Goal: Information Seeking & Learning: Learn about a topic

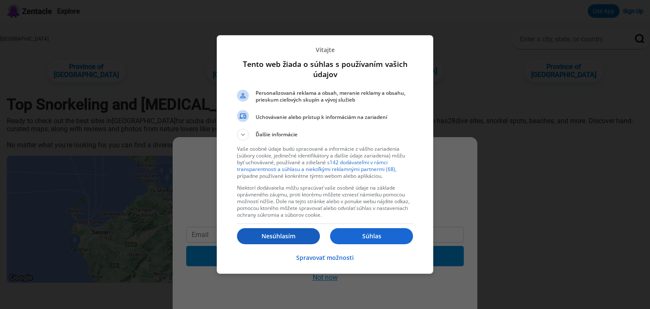
click at [300, 236] on p "Nesúhlasím" at bounding box center [278, 236] width 83 height 8
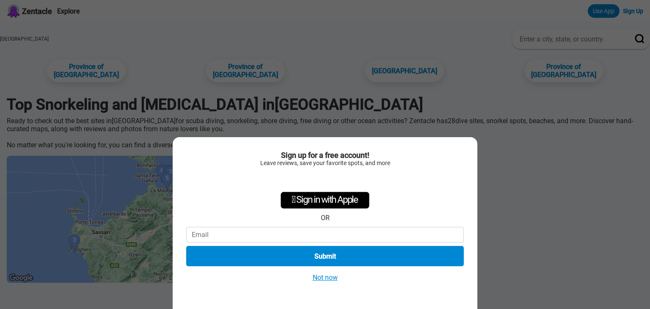
click at [322, 281] on button "Not now" at bounding box center [325, 277] width 30 height 9
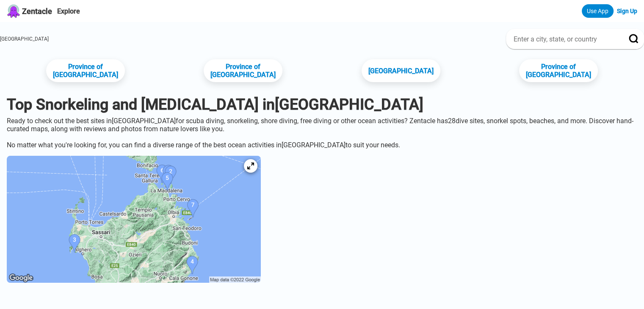
click at [261, 222] on img at bounding box center [134, 219] width 254 height 127
click at [255, 170] on icon at bounding box center [250, 166] width 8 height 8
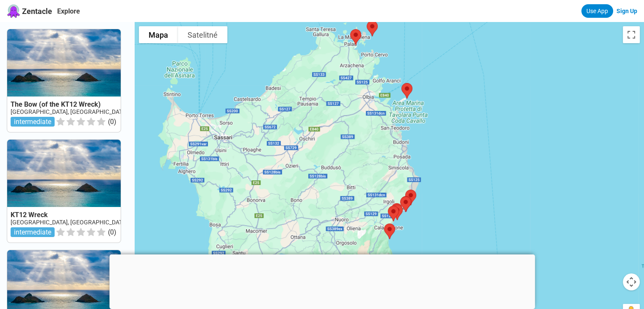
drag, startPoint x: 453, startPoint y: 105, endPoint x: 433, endPoint y: 118, distance: 23.0
click at [440, 124] on div at bounding box center [389, 176] width 509 height 309
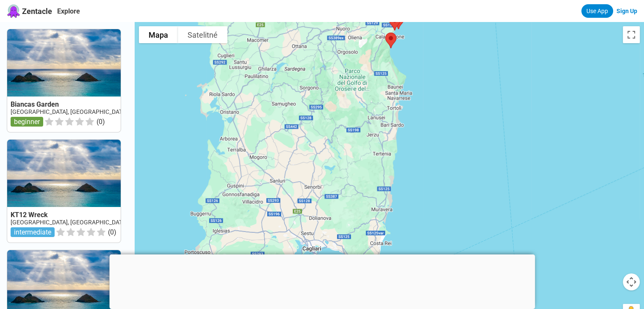
drag, startPoint x: 391, startPoint y: 167, endPoint x: 490, endPoint y: 34, distance: 165.3
click at [490, 34] on div at bounding box center [389, 176] width 509 height 309
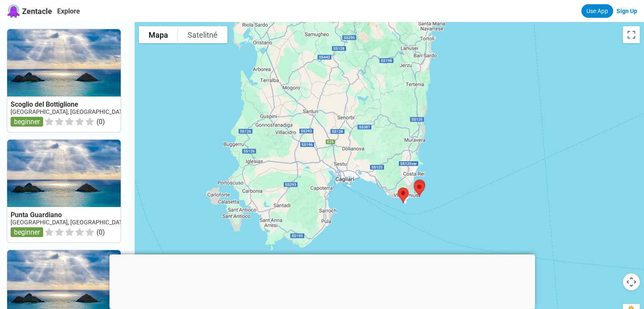
drag, startPoint x: 487, startPoint y: 58, endPoint x: 499, endPoint y: 34, distance: 26.7
click at [499, 34] on div at bounding box center [389, 176] width 509 height 309
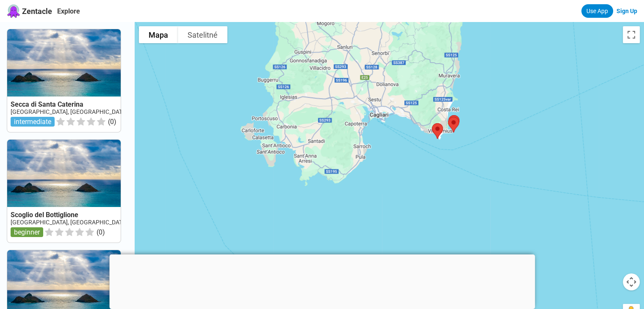
drag, startPoint x: 465, startPoint y: 135, endPoint x: 485, endPoint y: 100, distance: 40.0
click at [485, 100] on div at bounding box center [389, 176] width 509 height 309
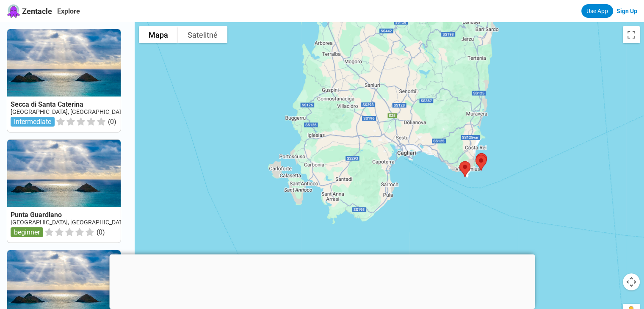
drag, startPoint x: 395, startPoint y: 150, endPoint x: 422, endPoint y: 188, distance: 47.0
click at [422, 188] on div at bounding box center [389, 176] width 509 height 309
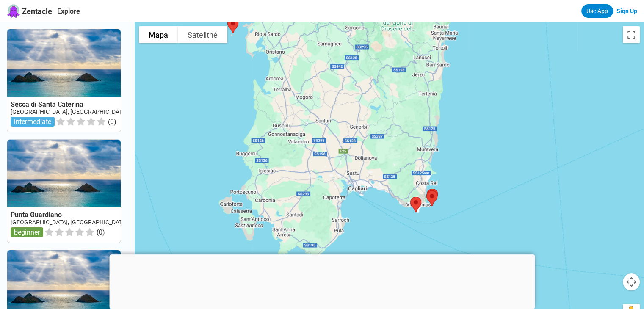
drag, startPoint x: 443, startPoint y: 180, endPoint x: 393, endPoint y: 216, distance: 61.6
click at [393, 216] on div at bounding box center [389, 176] width 509 height 309
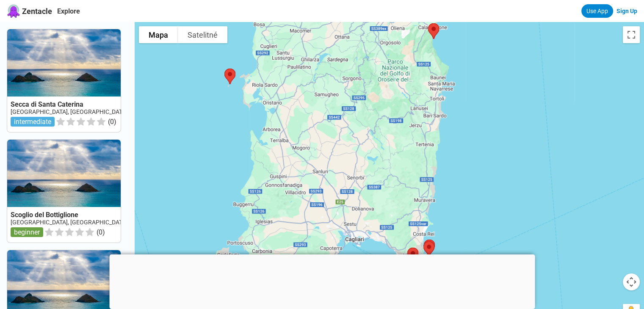
drag, startPoint x: 499, startPoint y: 181, endPoint x: 502, endPoint y: 198, distance: 17.5
click at [502, 198] on div at bounding box center [389, 176] width 509 height 309
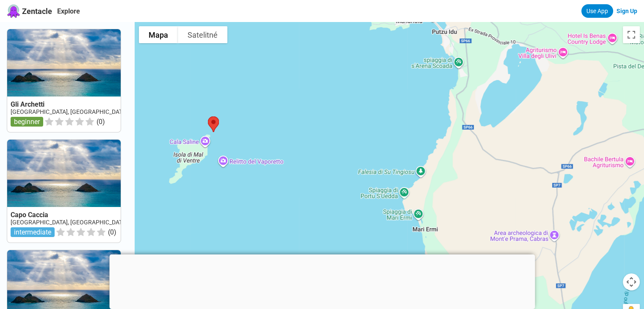
drag, startPoint x: 206, startPoint y: 122, endPoint x: 224, endPoint y: 256, distance: 134.9
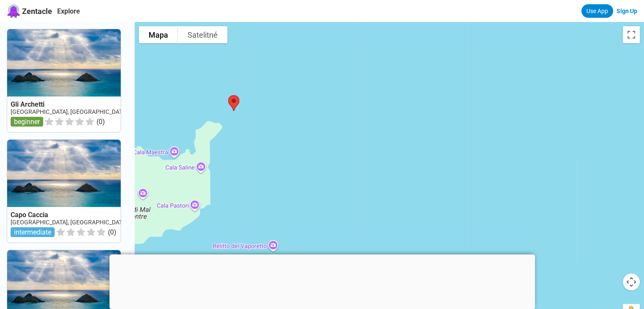
drag, startPoint x: 194, startPoint y: 182, endPoint x: 335, endPoint y: 115, distance: 155.7
click at [335, 115] on div at bounding box center [389, 176] width 509 height 309
click at [237, 102] on img at bounding box center [234, 103] width 18 height 22
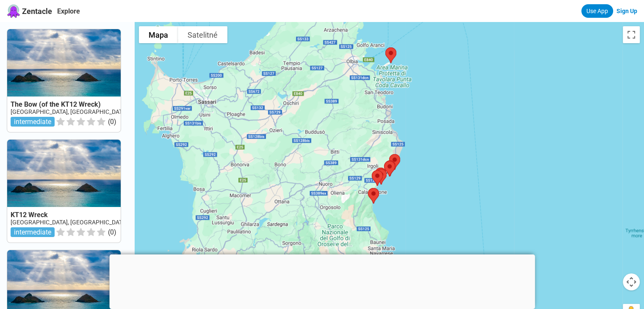
click at [434, 127] on div at bounding box center [389, 176] width 509 height 309
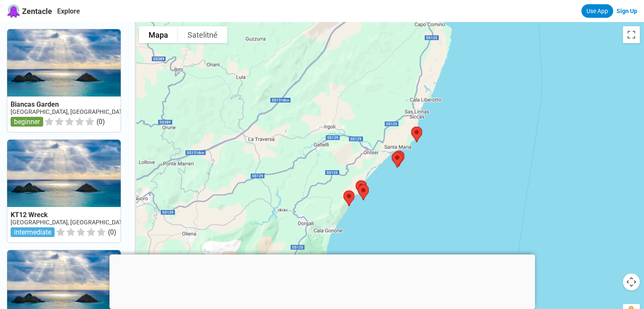
drag, startPoint x: 316, startPoint y: 200, endPoint x: 412, endPoint y: 178, distance: 98.3
click at [412, 178] on div at bounding box center [389, 176] width 509 height 309
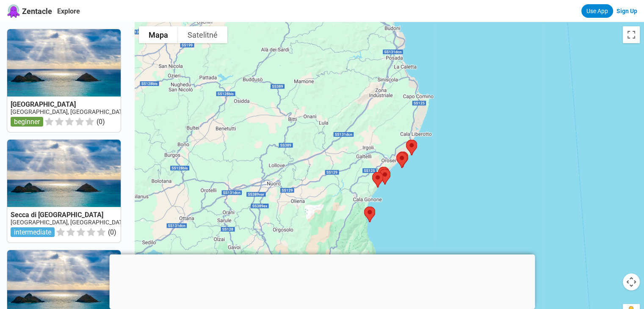
click at [412, 178] on div at bounding box center [389, 176] width 509 height 309
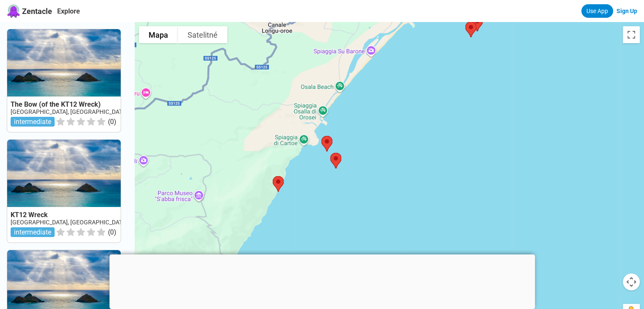
drag, startPoint x: 244, startPoint y: 210, endPoint x: 370, endPoint y: 144, distance: 142.4
click at [370, 144] on div at bounding box center [389, 176] width 509 height 309
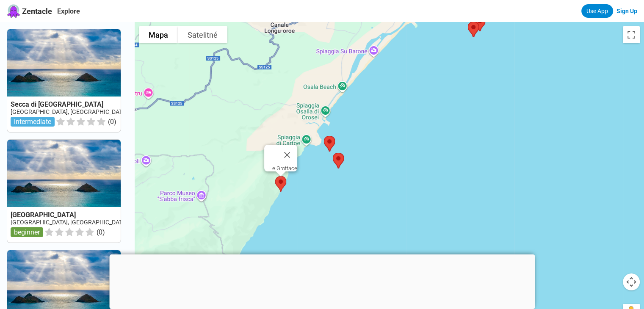
click at [282, 183] on img at bounding box center [281, 184] width 18 height 22
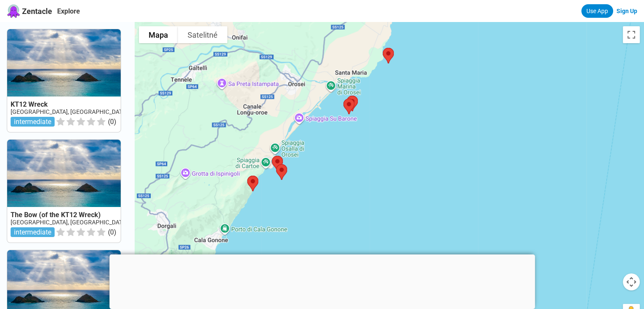
drag, startPoint x: 235, startPoint y: 121, endPoint x: 350, endPoint y: 155, distance: 119.5
click at [350, 155] on div at bounding box center [389, 176] width 509 height 309
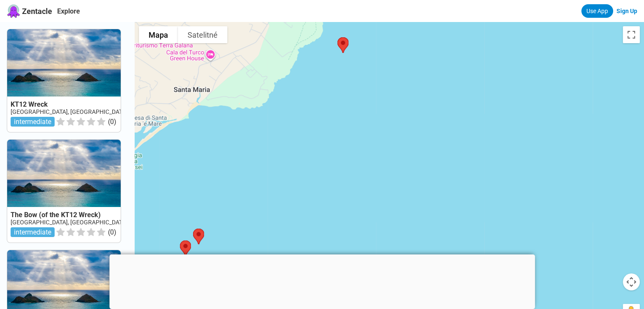
drag, startPoint x: 282, startPoint y: 187, endPoint x: 271, endPoint y: 211, distance: 26.5
click at [271, 211] on div at bounding box center [389, 176] width 509 height 309
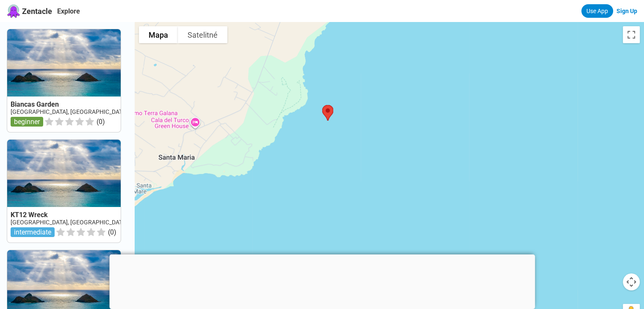
drag, startPoint x: 300, startPoint y: 187, endPoint x: 291, endPoint y: 222, distance: 36.3
click at [291, 222] on div at bounding box center [389, 176] width 509 height 309
click at [331, 112] on img at bounding box center [328, 113] width 18 height 22
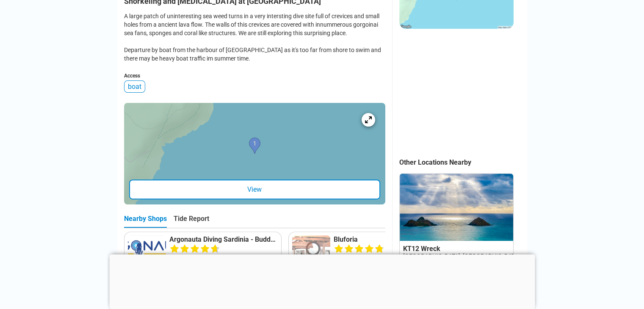
scroll to position [275, 0]
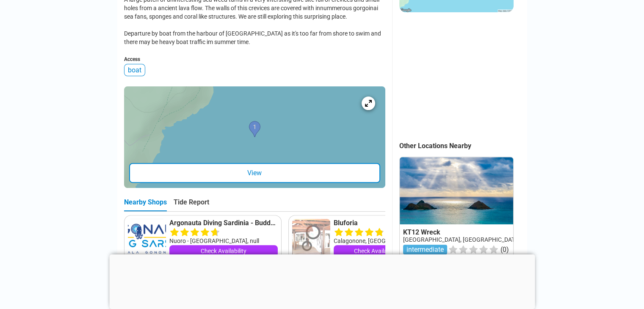
click at [256, 181] on div "View" at bounding box center [254, 173] width 251 height 20
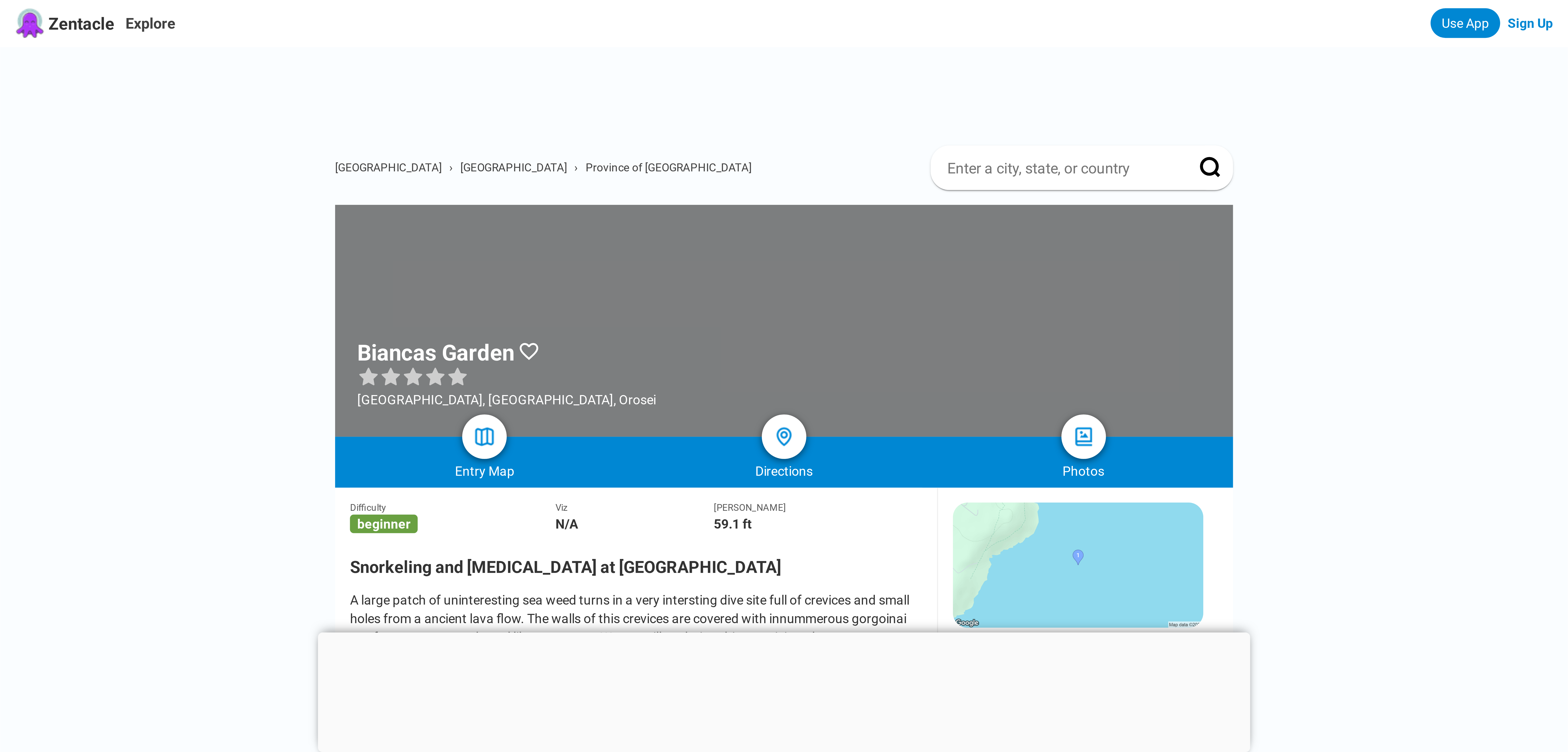
scroll to position [0, 0]
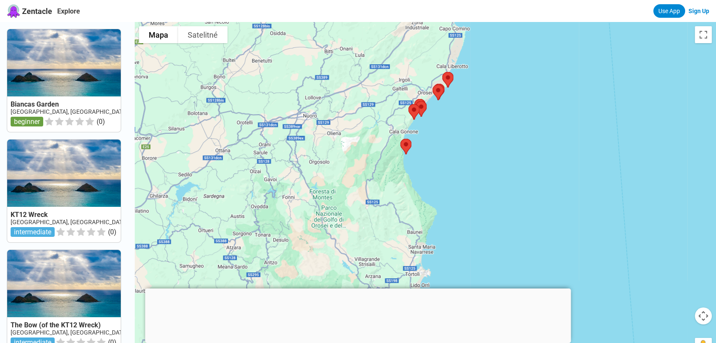
drag, startPoint x: 459, startPoint y: 161, endPoint x: 501, endPoint y: 33, distance: 134.5
click at [501, 33] on div at bounding box center [425, 193] width 581 height 343
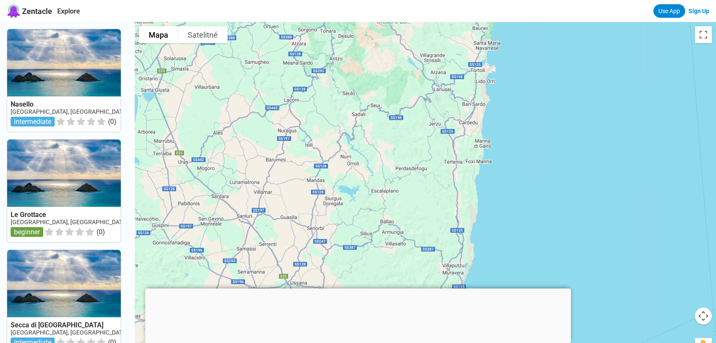
drag, startPoint x: 472, startPoint y: 191, endPoint x: 531, endPoint y: 1, distance: 198.8
click at [531, 1] on div "Zentacle Explore Use App Sign Up Nasello Italy, Sardegna, Orosei intermediate (…" at bounding box center [358, 307] width 716 height 614
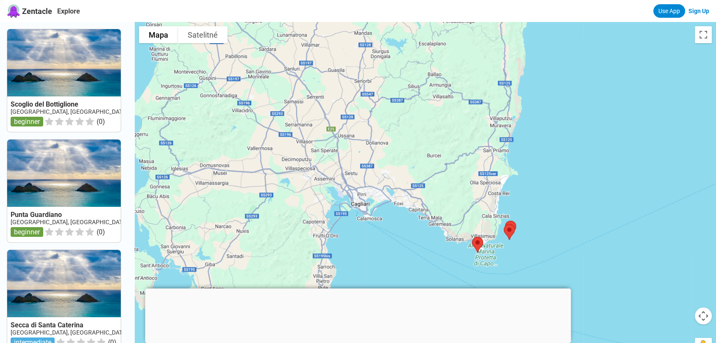
drag, startPoint x: 509, startPoint y: 150, endPoint x: 548, endPoint y: 42, distance: 115.3
click at [548, 42] on div at bounding box center [425, 193] width 581 height 343
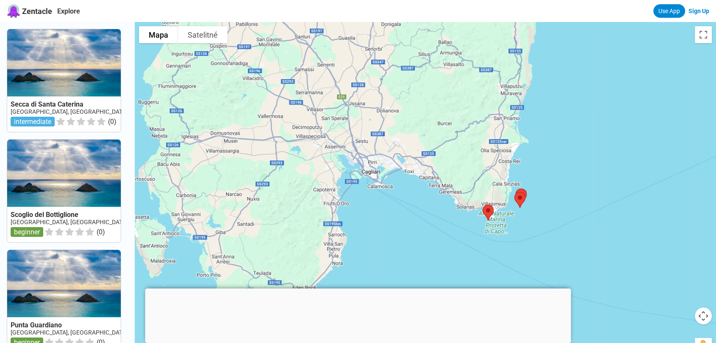
drag, startPoint x: 533, startPoint y: 208, endPoint x: 535, endPoint y: 196, distance: 11.1
click at [535, 196] on div "Navigácia sa ovláda pomocou klávesov so šípkami." at bounding box center [425, 193] width 581 height 343
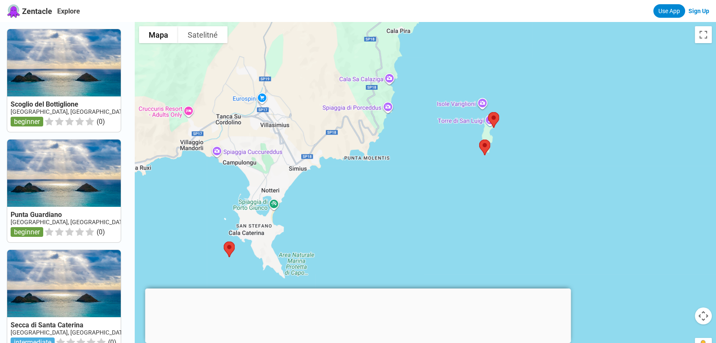
drag, startPoint x: 504, startPoint y: 253, endPoint x: 547, endPoint y: 130, distance: 129.8
click at [547, 130] on div at bounding box center [425, 193] width 581 height 343
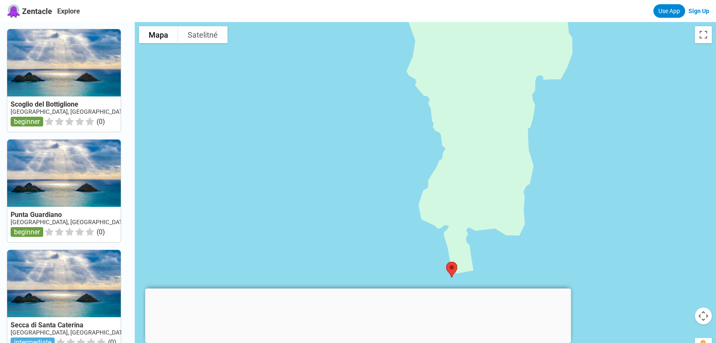
drag, startPoint x: 481, startPoint y: 191, endPoint x: 569, endPoint y: -15, distance: 224.3
click at [569, 0] on html "Zentacle Explore Use App Sign Up Scoglio del Bottiglione Italy, Sardegna, Cagli…" at bounding box center [358, 339] width 716 height 679
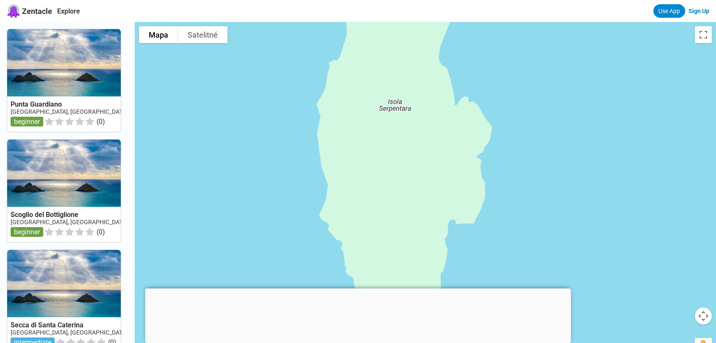
drag, startPoint x: 542, startPoint y: 155, endPoint x: 469, endPoint y: 276, distance: 140.8
click at [469, 276] on div at bounding box center [425, 193] width 581 height 343
click at [354, 289] on div at bounding box center [358, 289] width 426 height 0
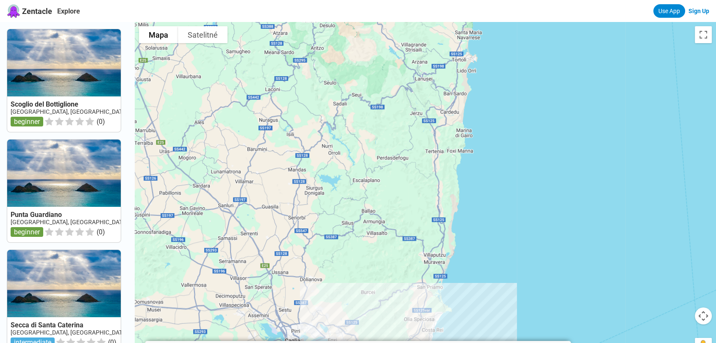
drag, startPoint x: 333, startPoint y: 149, endPoint x: 431, endPoint y: 311, distance: 189.3
click at [431, 309] on div at bounding box center [425, 193] width 581 height 343
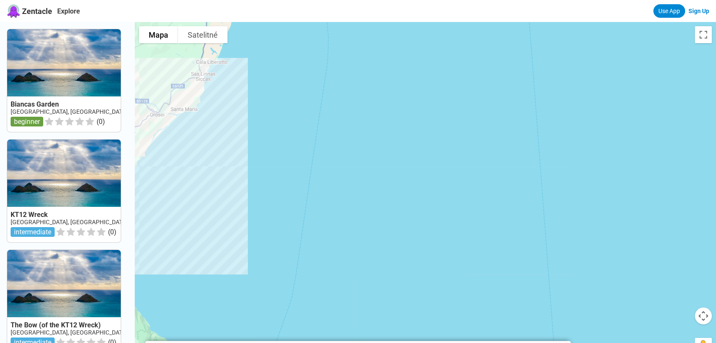
drag, startPoint x: 259, startPoint y: 186, endPoint x: 415, endPoint y: 176, distance: 155.7
click at [415, 176] on div at bounding box center [425, 193] width 581 height 343
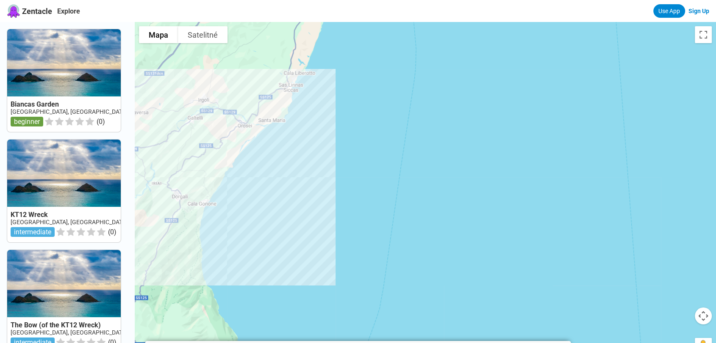
drag, startPoint x: 331, startPoint y: 168, endPoint x: 352, endPoint y: 172, distance: 21.5
click at [352, 172] on div at bounding box center [425, 193] width 581 height 343
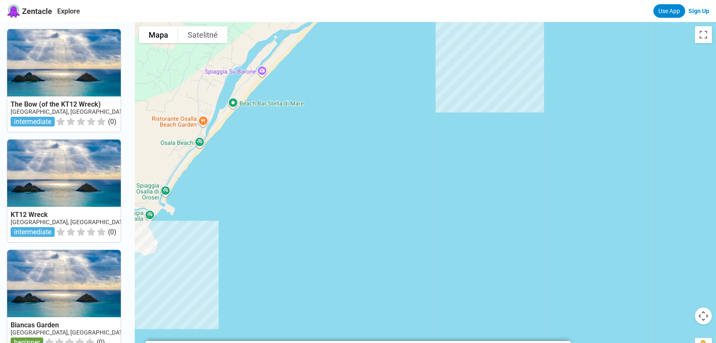
drag, startPoint x: 328, startPoint y: 110, endPoint x: 338, endPoint y: 86, distance: 26.2
click at [338, 89] on div at bounding box center [425, 193] width 581 height 343
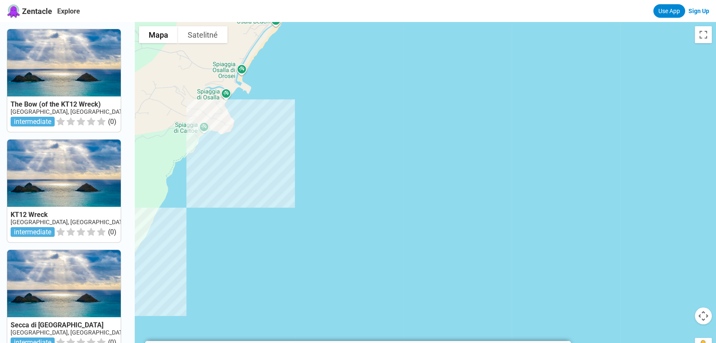
drag, startPoint x: 224, startPoint y: 254, endPoint x: 294, endPoint y: 146, distance: 128.3
click at [294, 146] on div at bounding box center [425, 193] width 581 height 343
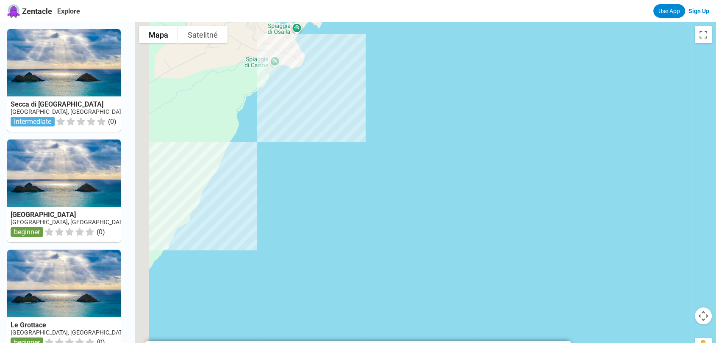
drag, startPoint x: 150, startPoint y: 232, endPoint x: 221, endPoint y: 167, distance: 96.5
click at [221, 167] on div at bounding box center [425, 193] width 581 height 343
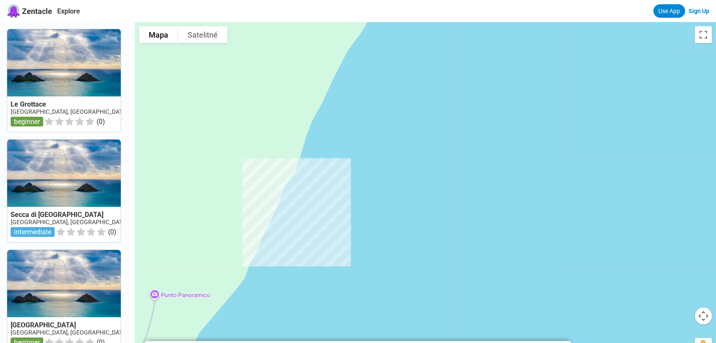
drag, startPoint x: 210, startPoint y: 221, endPoint x: 314, endPoint y: 226, distance: 104.3
click at [314, 226] on div at bounding box center [425, 193] width 581 height 343
click at [158, 297] on div at bounding box center [425, 193] width 581 height 343
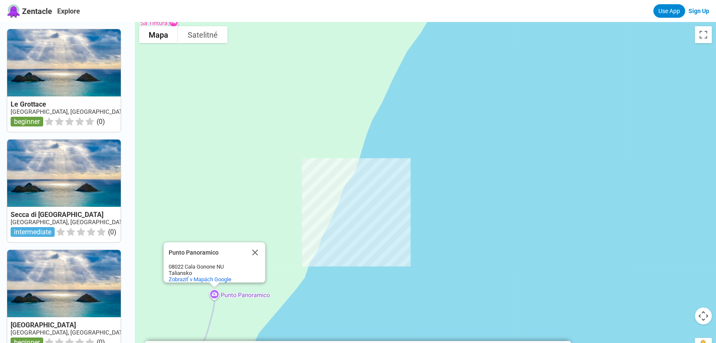
click at [217, 296] on div "Punto Panoramico Punto Panoramico 08022 Cala Gonone NU Taliansko Zobraziť v Map…" at bounding box center [425, 193] width 581 height 343
click at [218, 277] on span "Zobraziť v Mapách Google" at bounding box center [200, 280] width 63 height 6
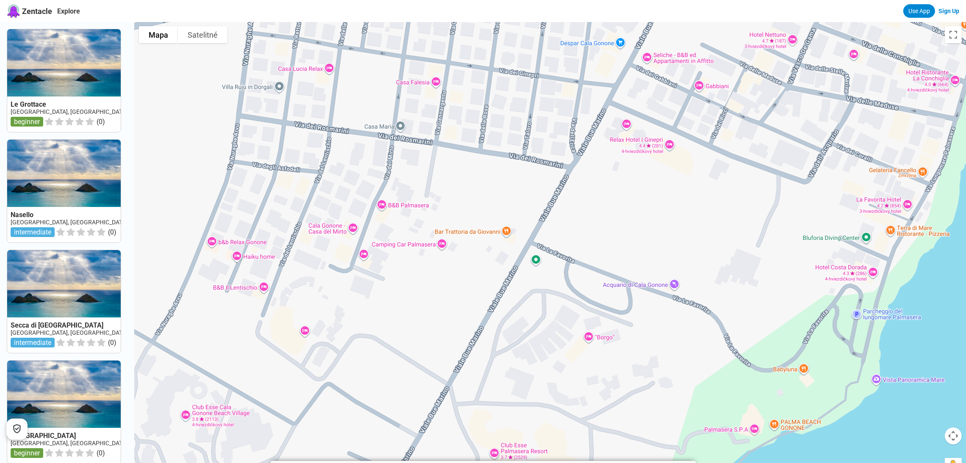
drag, startPoint x: 698, startPoint y: 114, endPoint x: 642, endPoint y: 202, distance: 104.4
click at [642, 202] on div "Punto Panoramico Punto Panoramico 08022 Cala Gonone NU Taliansko Zobraziť v Map…" at bounding box center [550, 253] width 831 height 463
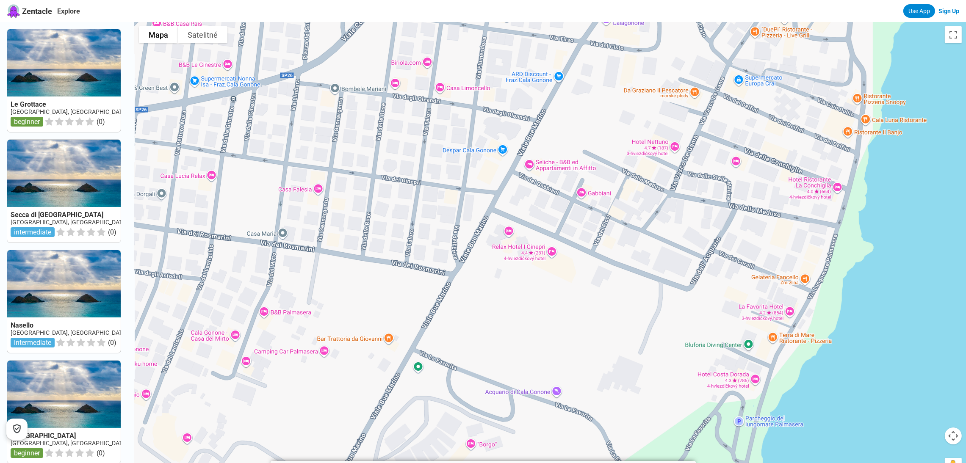
drag, startPoint x: 657, startPoint y: 191, endPoint x: 539, endPoint y: 298, distance: 159.2
click at [539, 298] on div "Punto Panoramico Punto Panoramico 08022 Cala Gonone NU Taliansko Zobraziť v Map…" at bounding box center [550, 253] width 831 height 463
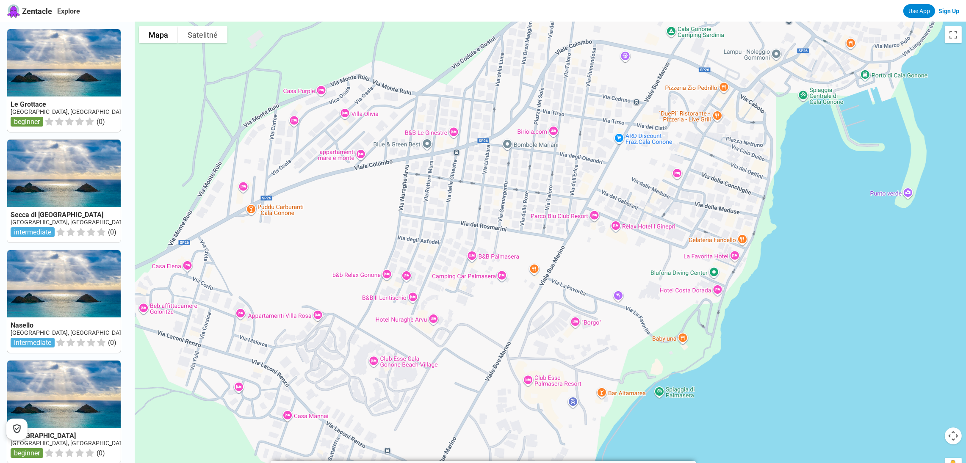
click at [644, 194] on div "Punto Panoramico Punto Panoramico 08022 Cala Gonone NU Taliansko Zobraziť v Map…" at bounding box center [550, 253] width 831 height 463
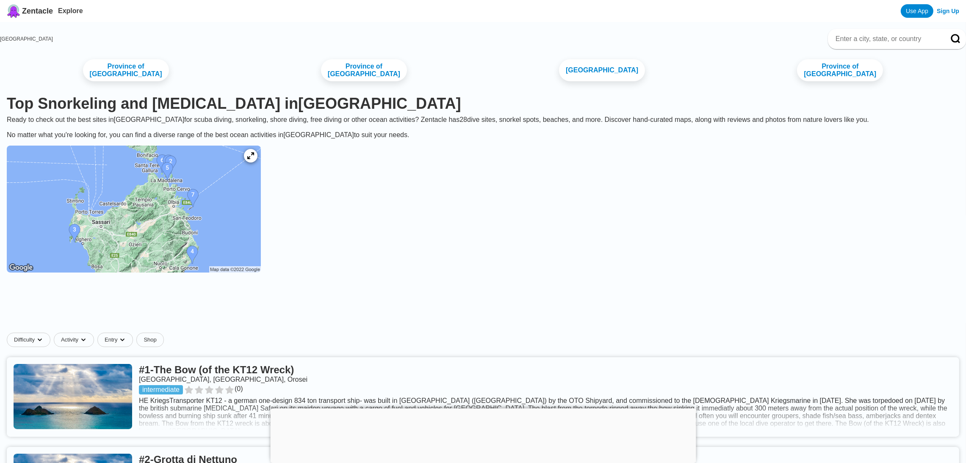
click at [202, 221] on img at bounding box center [134, 209] width 254 height 127
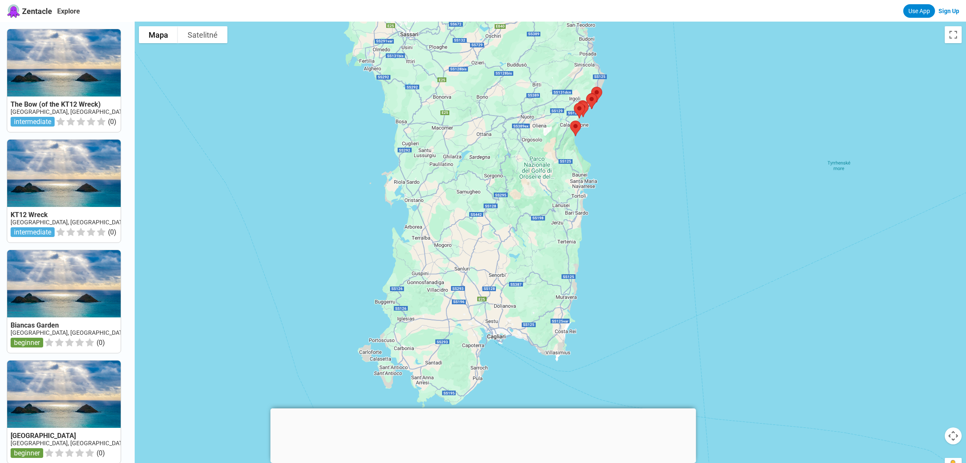
drag, startPoint x: 631, startPoint y: 249, endPoint x: 672, endPoint y: 103, distance: 151.4
click at [672, 103] on div at bounding box center [550, 253] width 831 height 463
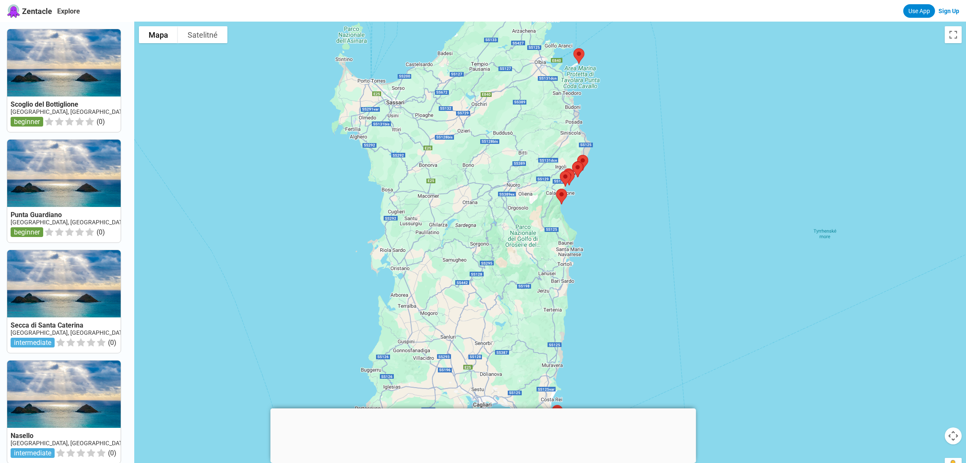
drag, startPoint x: 613, startPoint y: 128, endPoint x: 599, endPoint y: 199, distance: 72.1
click at [599, 199] on div at bounding box center [550, 253] width 831 height 463
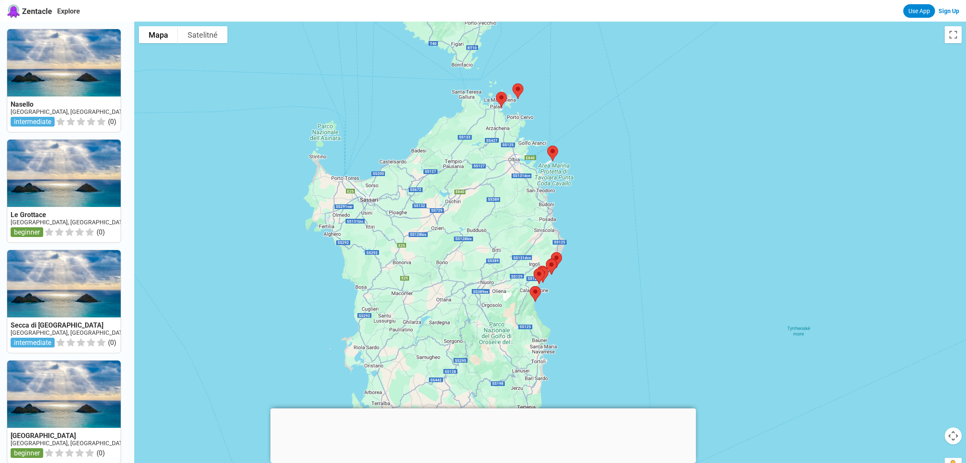
drag, startPoint x: 669, startPoint y: 237, endPoint x: 653, endPoint y: 263, distance: 30.7
click at [653, 263] on div at bounding box center [550, 253] width 831 height 463
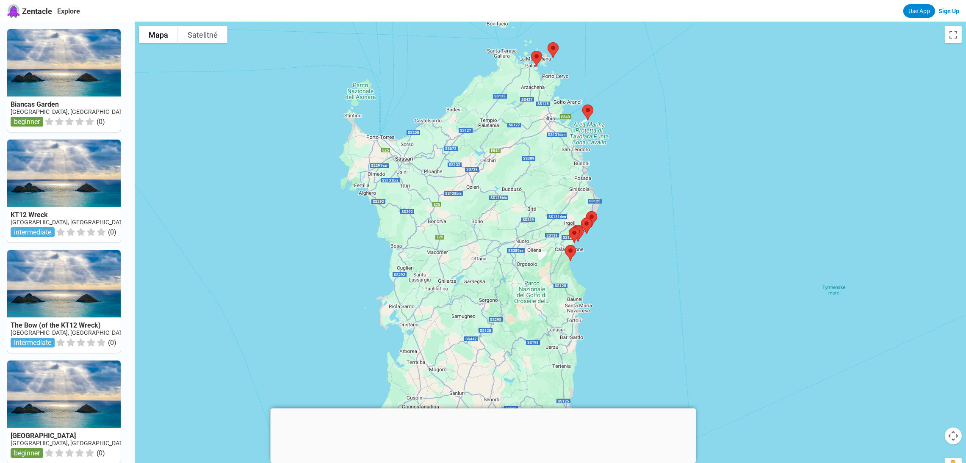
drag, startPoint x: 581, startPoint y: 295, endPoint x: 608, endPoint y: 269, distance: 37.1
click at [608, 269] on div at bounding box center [550, 253] width 831 height 463
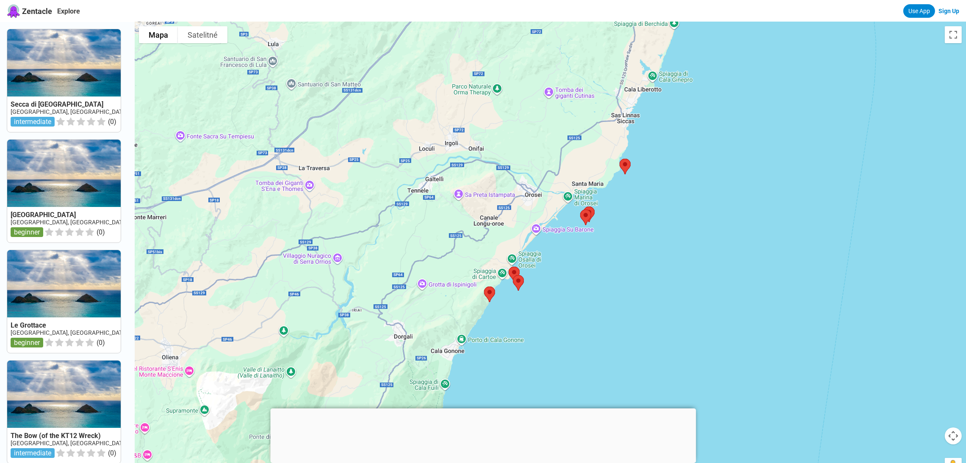
drag, startPoint x: 631, startPoint y: 145, endPoint x: 624, endPoint y: 216, distance: 71.9
click at [624, 216] on div at bounding box center [550, 253] width 831 height 463
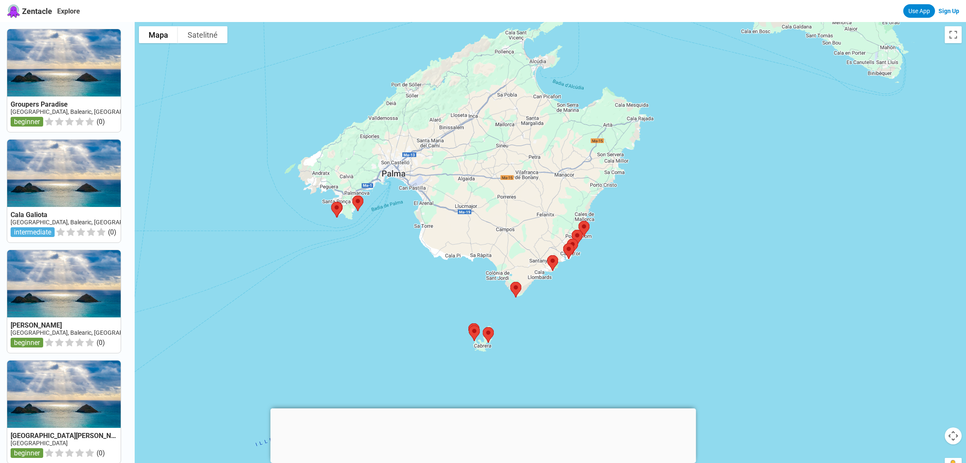
drag, startPoint x: 726, startPoint y: 206, endPoint x: 617, endPoint y: 305, distance: 147.5
click at [617, 305] on div at bounding box center [550, 253] width 831 height 463
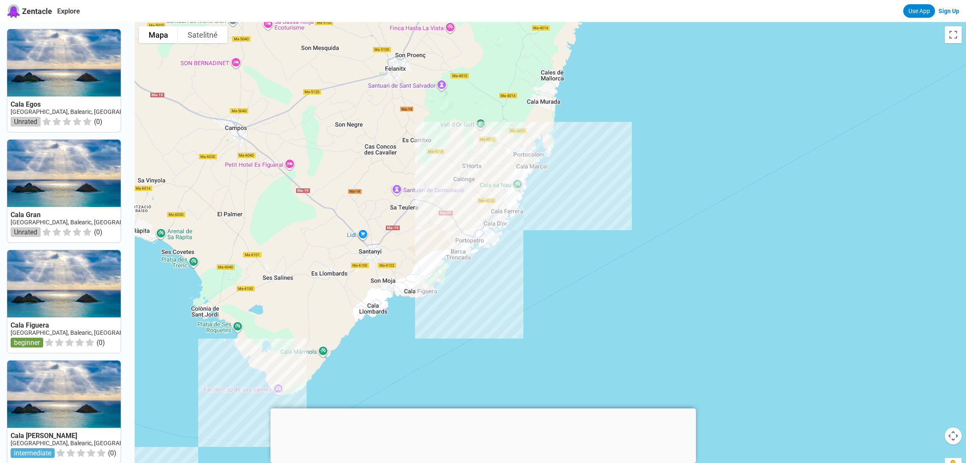
drag, startPoint x: 512, startPoint y: 193, endPoint x: 563, endPoint y: 316, distance: 133.6
click at [563, 316] on div at bounding box center [550, 253] width 831 height 463
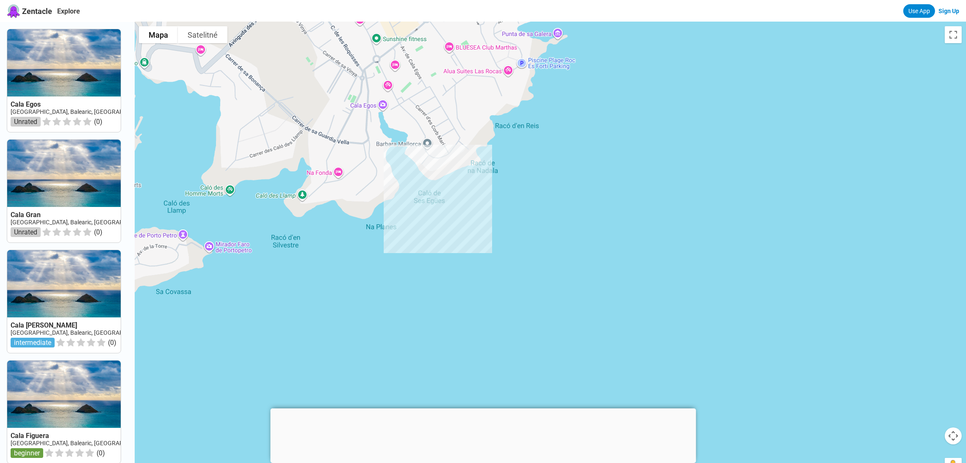
drag, startPoint x: 432, startPoint y: 187, endPoint x: 472, endPoint y: 326, distance: 145.2
click at [472, 326] on div at bounding box center [550, 253] width 831 height 463
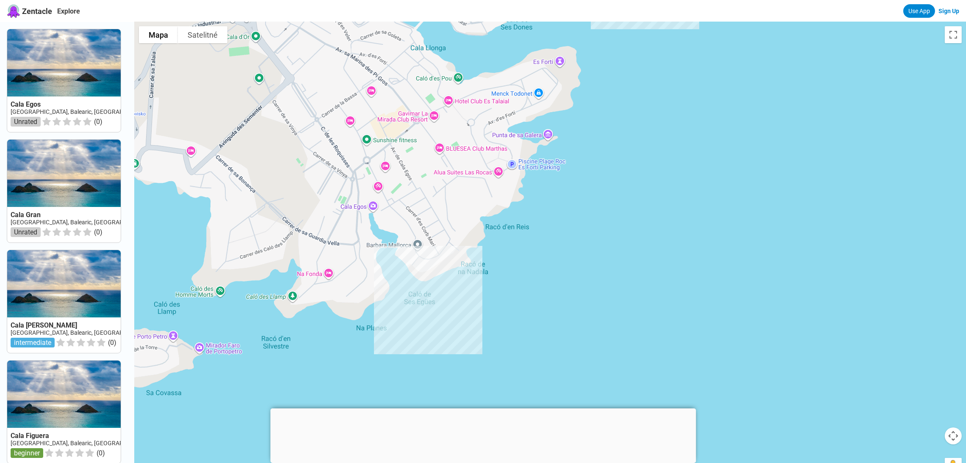
drag, startPoint x: 479, startPoint y: 270, endPoint x: 469, endPoint y: 371, distance: 101.7
click at [469, 371] on div at bounding box center [550, 253] width 831 height 463
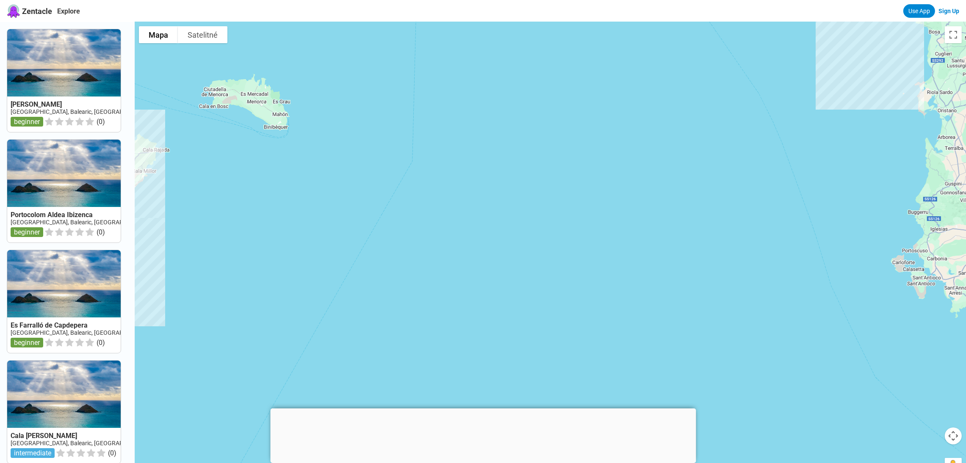
drag, startPoint x: 635, startPoint y: 278, endPoint x: 273, endPoint y: 234, distance: 364.4
click at [273, 234] on div at bounding box center [550, 253] width 831 height 463
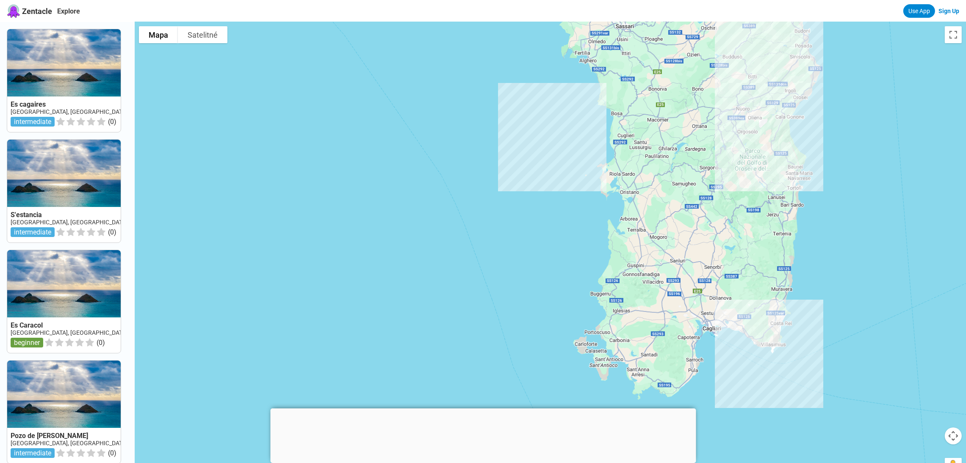
drag, startPoint x: 656, startPoint y: 218, endPoint x: 403, endPoint y: 287, distance: 262.5
click at [403, 287] on div at bounding box center [550, 253] width 831 height 463
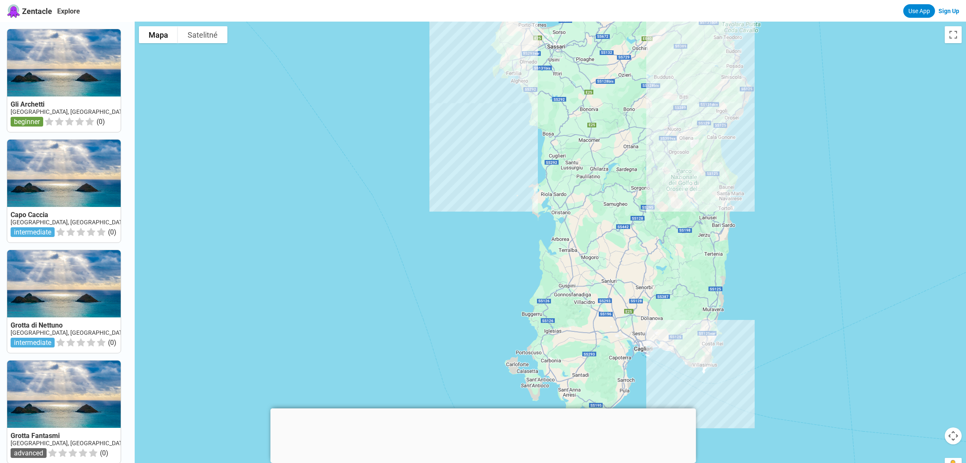
drag, startPoint x: 593, startPoint y: 259, endPoint x: 523, endPoint y: 279, distance: 73.2
click at [523, 279] on div at bounding box center [550, 253] width 831 height 463
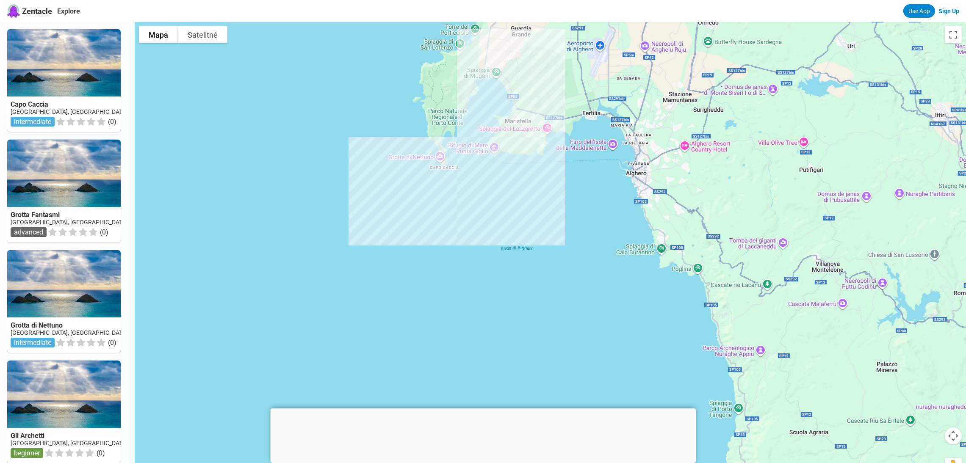
drag, startPoint x: 532, startPoint y: 52, endPoint x: 512, endPoint y: 180, distance: 129.8
click at [512, 180] on div at bounding box center [550, 253] width 831 height 463
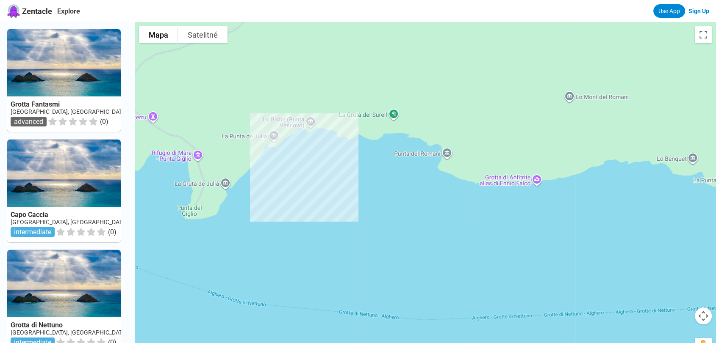
drag, startPoint x: 385, startPoint y: 130, endPoint x: 376, endPoint y: 153, distance: 24.8
click at [376, 153] on div at bounding box center [425, 193] width 581 height 343
click at [353, 128] on div "Grotta Fantasmi" at bounding box center [425, 193] width 581 height 343
